Goal: Information Seeking & Learning: Learn about a topic

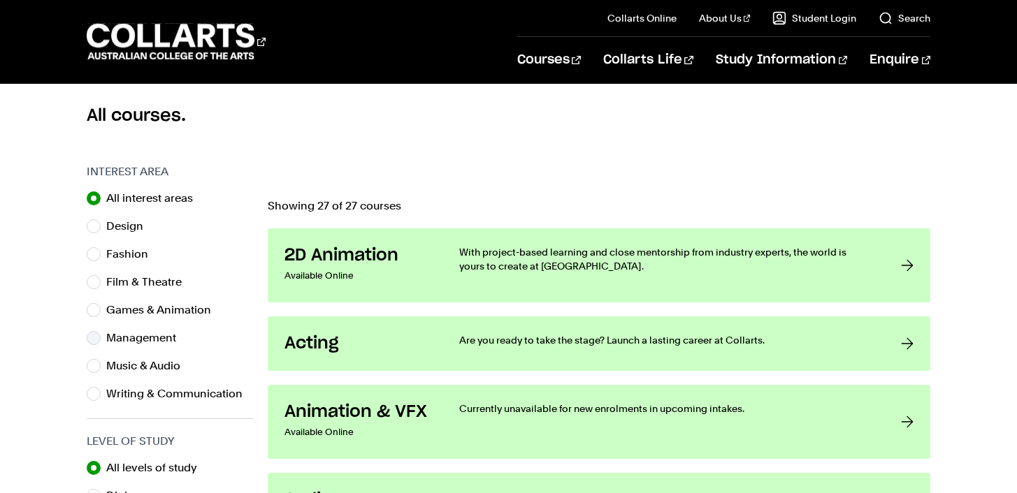
scroll to position [370, 0]
click at [96, 221] on input "Design" at bounding box center [94, 226] width 14 height 14
radio input "true"
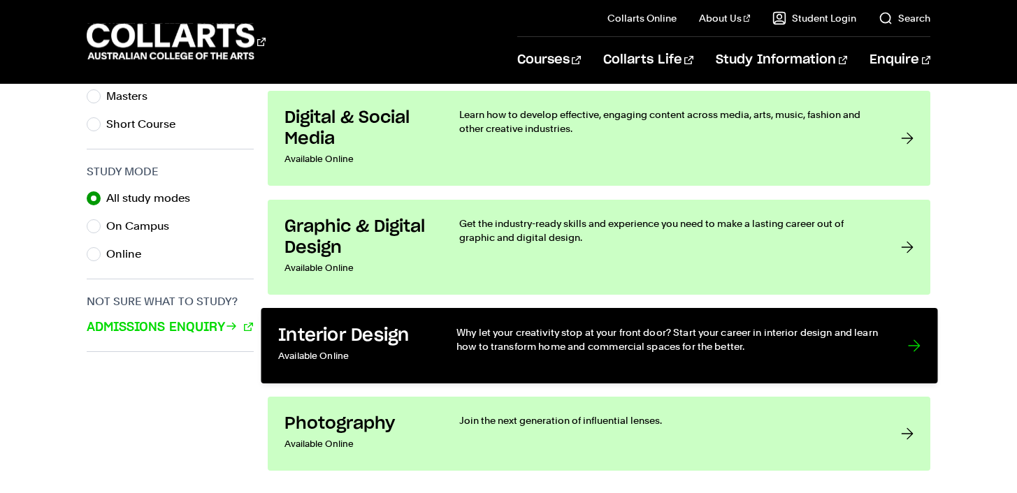
scroll to position [890, 0]
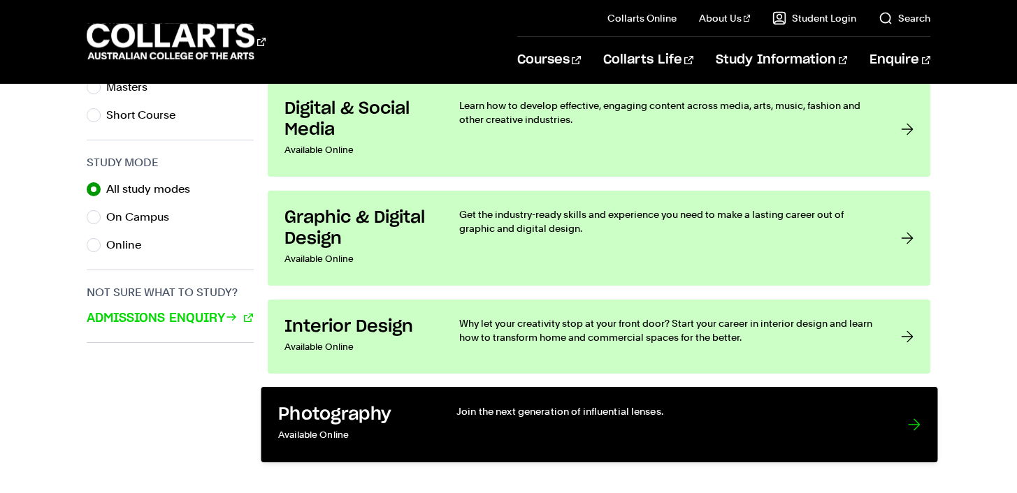
click at [416, 398] on link "Photography Available Online Join the next generation of influential lenses." at bounding box center [599, 424] width 676 height 75
click at [653, 412] on p "Join the next generation of influential lenses." at bounding box center [667, 411] width 423 height 14
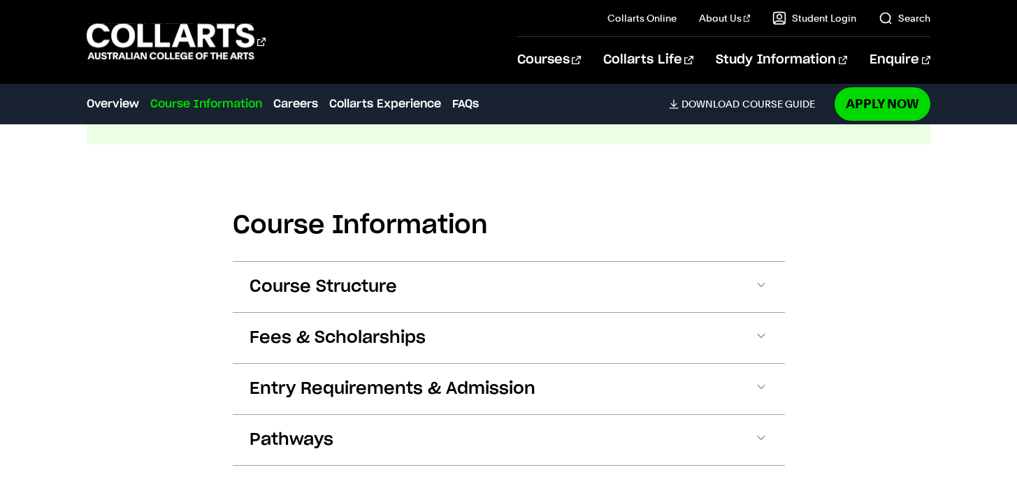
click at [424, 297] on button "Course Structure" at bounding box center [509, 287] width 552 height 50
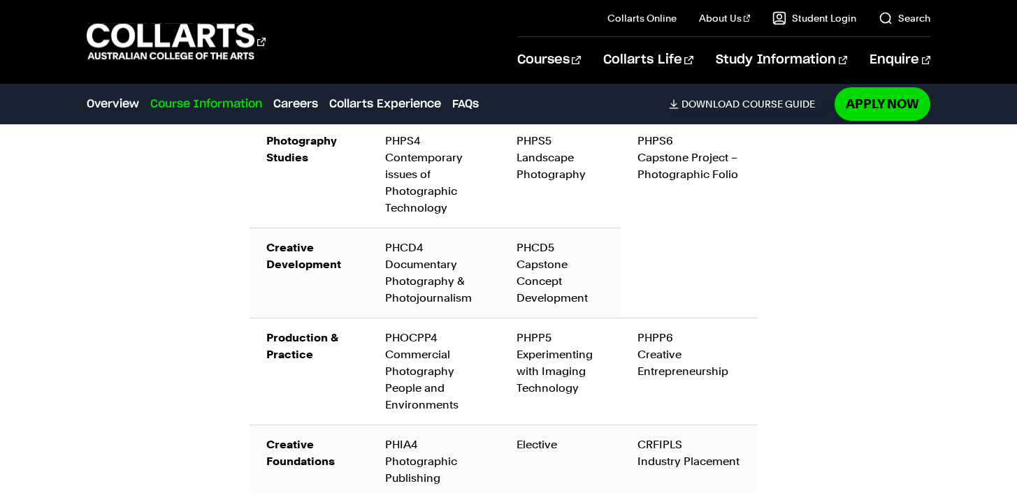
scroll to position [2358, 0]
